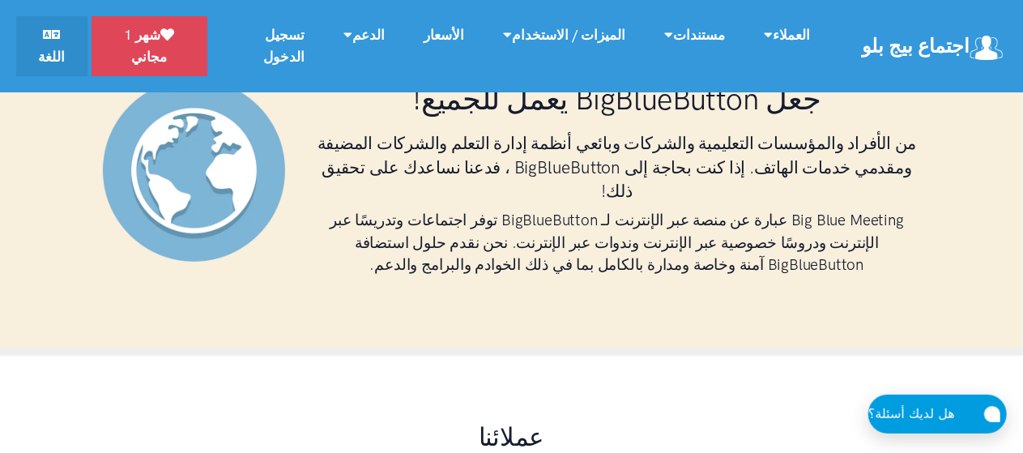
scroll to position [324, 0]
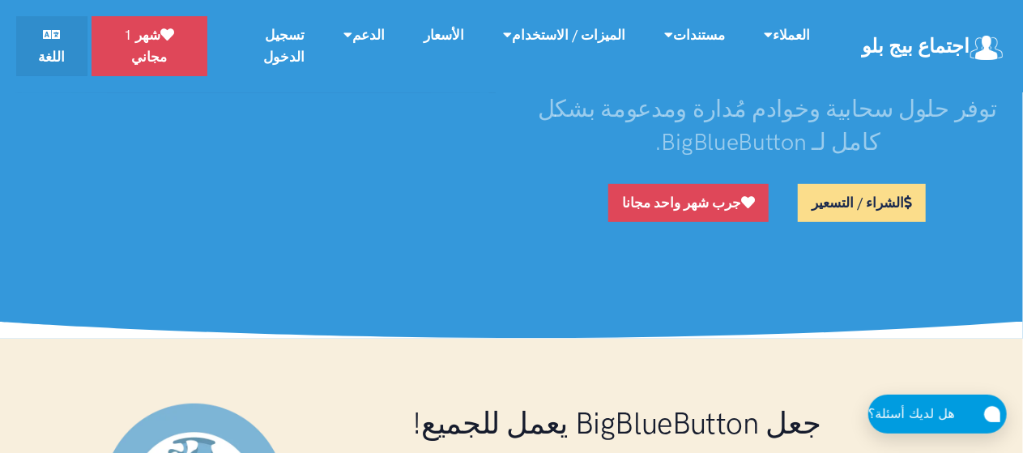
click at [866, 184] on link "الشراء / التسعير" at bounding box center [862, 203] width 128 height 38
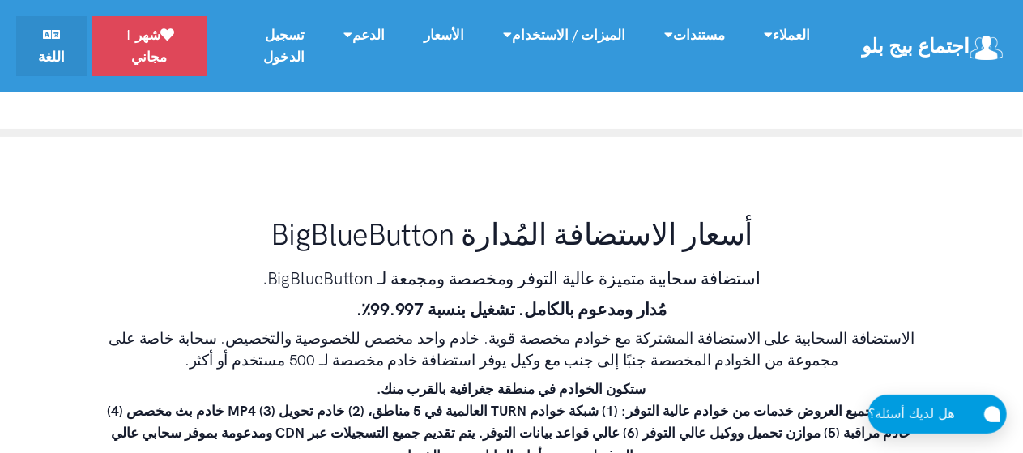
scroll to position [9323, 0]
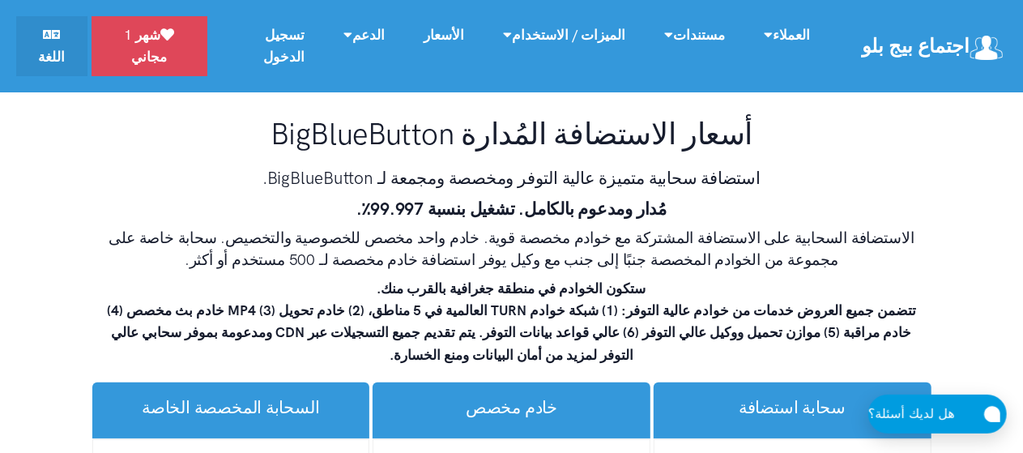
scroll to position [9485, 0]
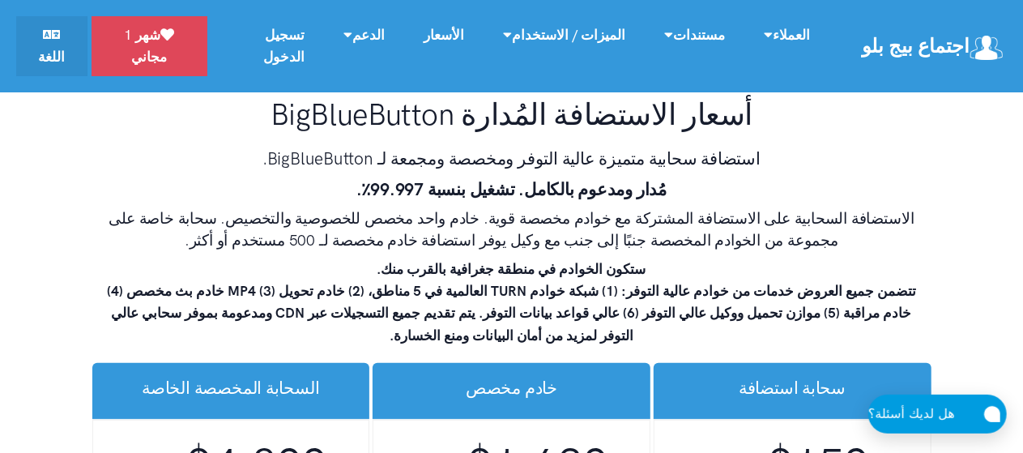
select select "*"
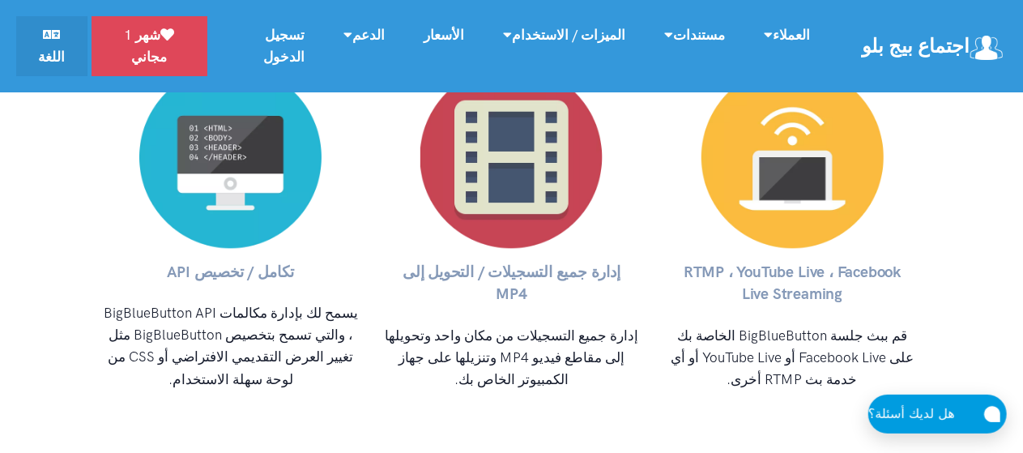
scroll to position [7784, 0]
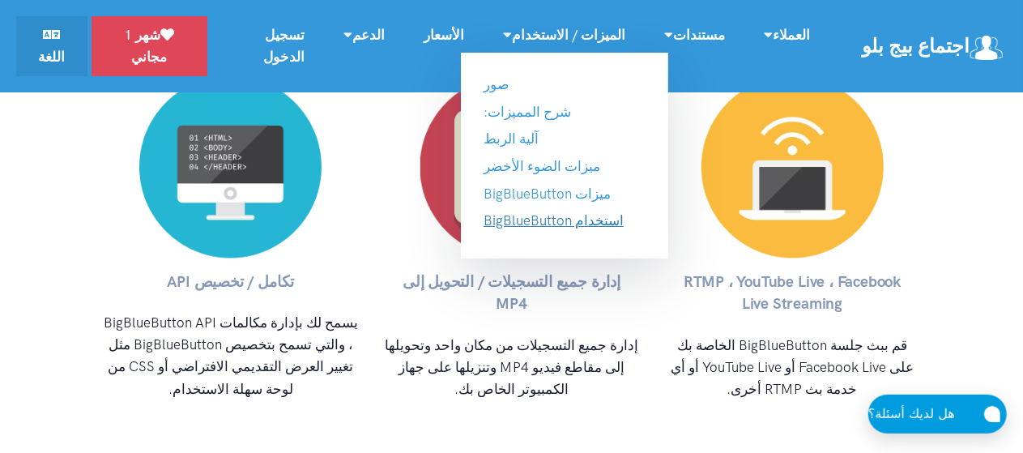
click at [587, 222] on link "استخدام BigBlueButton" at bounding box center [554, 220] width 140 height 16
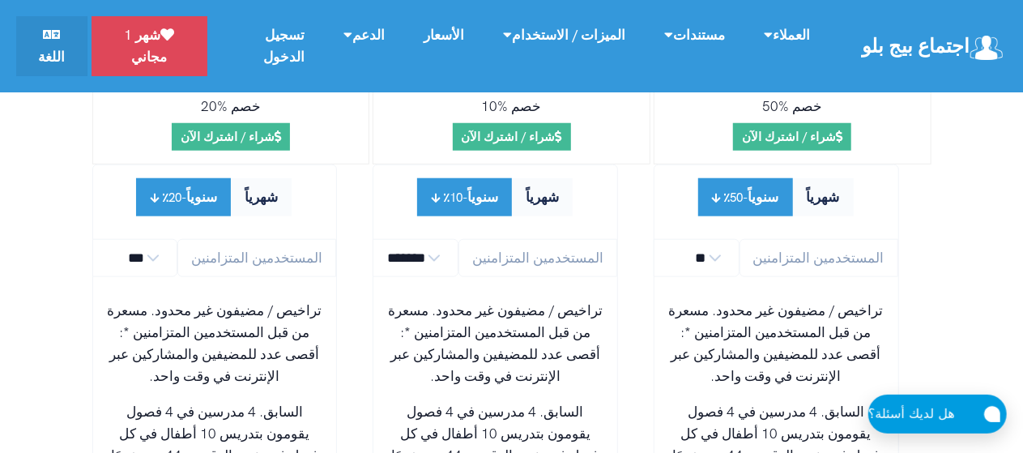
scroll to position [9865, 0]
